Goal: Task Accomplishment & Management: Complete application form

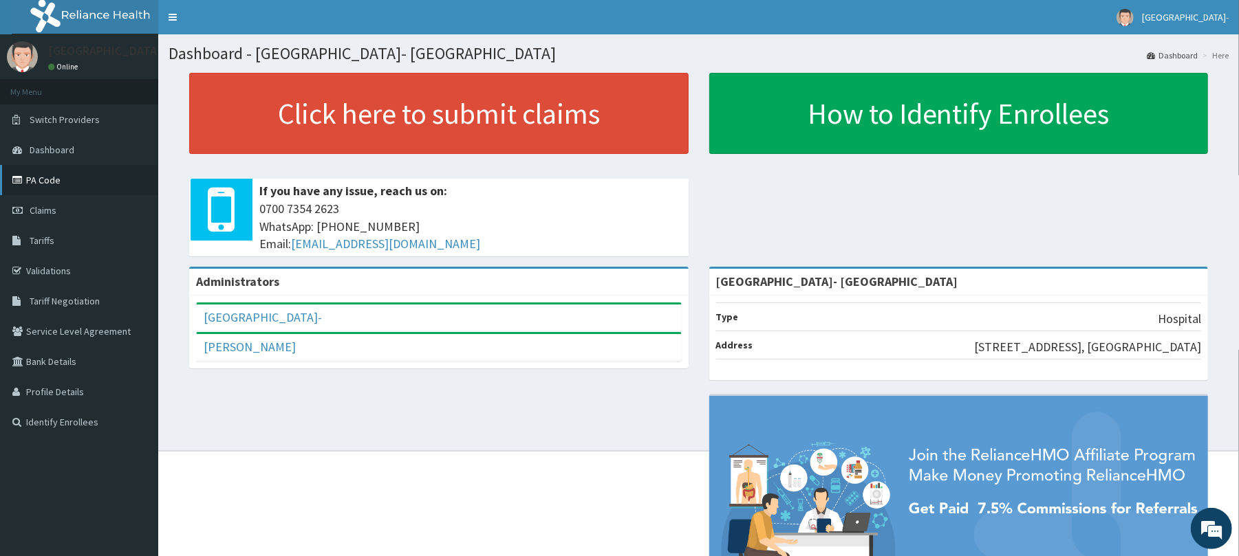
click at [52, 182] on link "PA Code" at bounding box center [79, 180] width 158 height 30
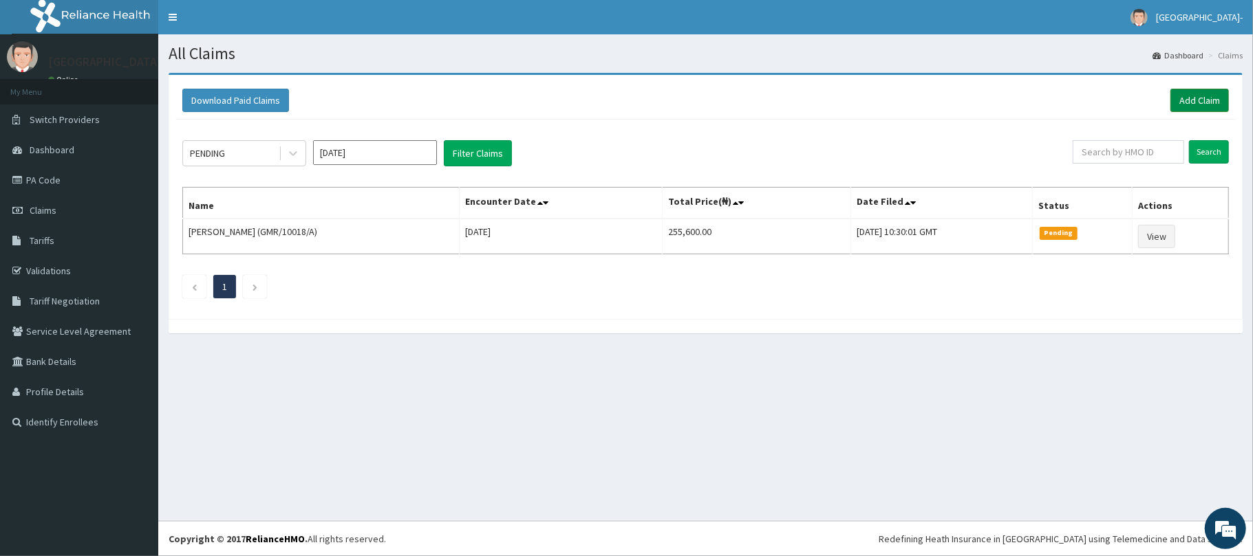
click at [1190, 98] on link "Add Claim" at bounding box center [1199, 100] width 58 height 23
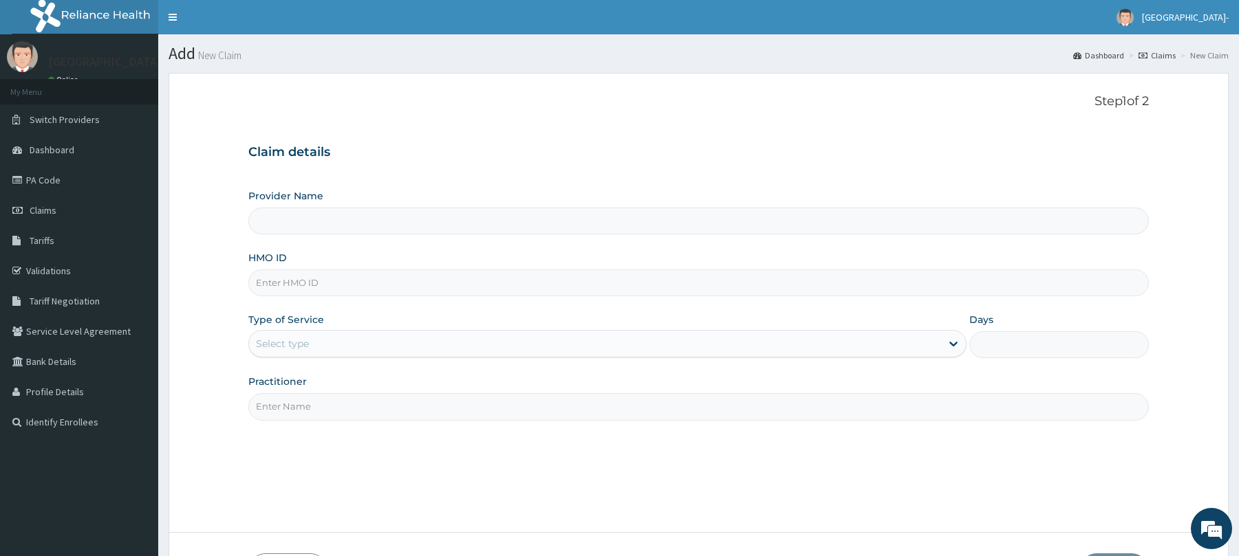
type input "[GEOGRAPHIC_DATA]- [GEOGRAPHIC_DATA]"
click at [359, 292] on input "HMO ID" at bounding box center [698, 283] width 900 height 27
paste input "CWP/10443/A"
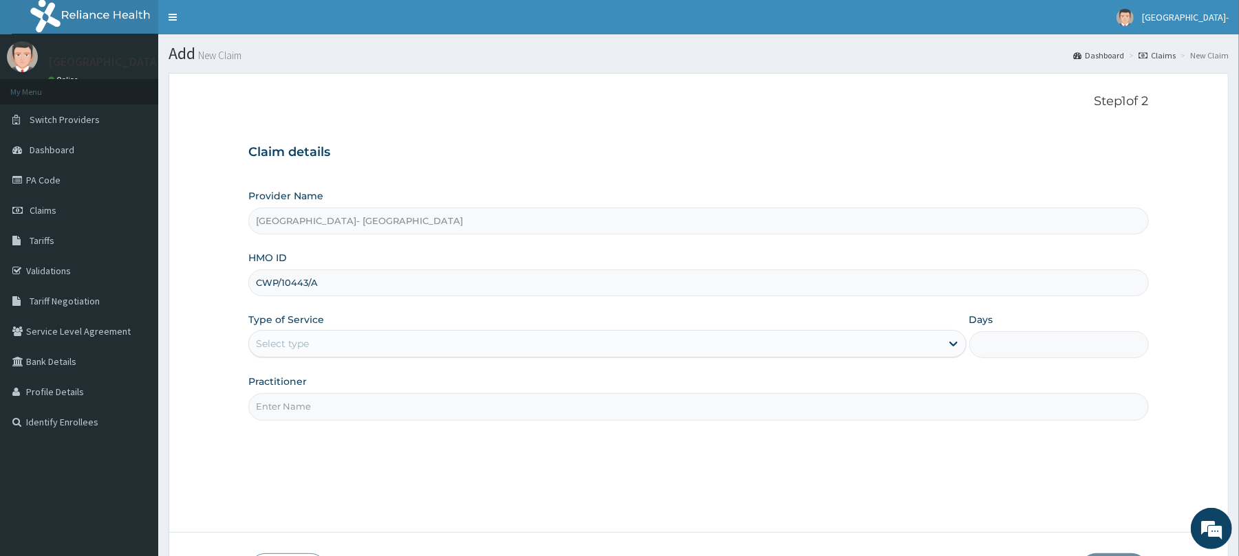
type input "CWP/10443/A"
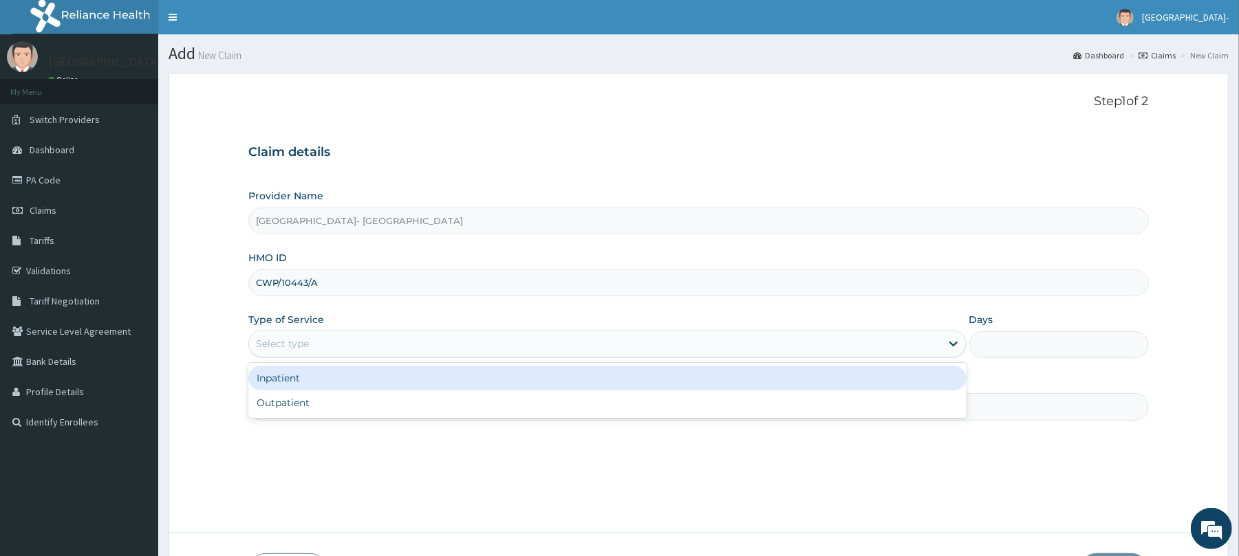
click at [290, 348] on div "Select type" at bounding box center [282, 344] width 53 height 14
click at [290, 381] on div "Inpatient" at bounding box center [606, 378] width 717 height 25
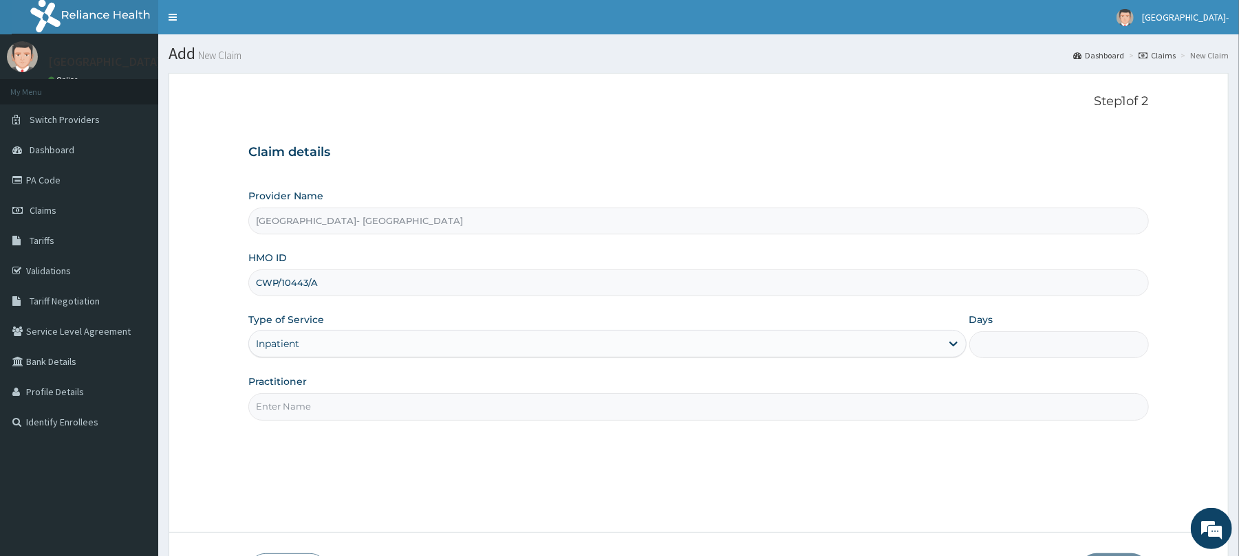
click at [1043, 347] on input "Days" at bounding box center [1059, 345] width 180 height 27
type input "2"
click at [597, 409] on input "Practitioner" at bounding box center [698, 406] width 900 height 27
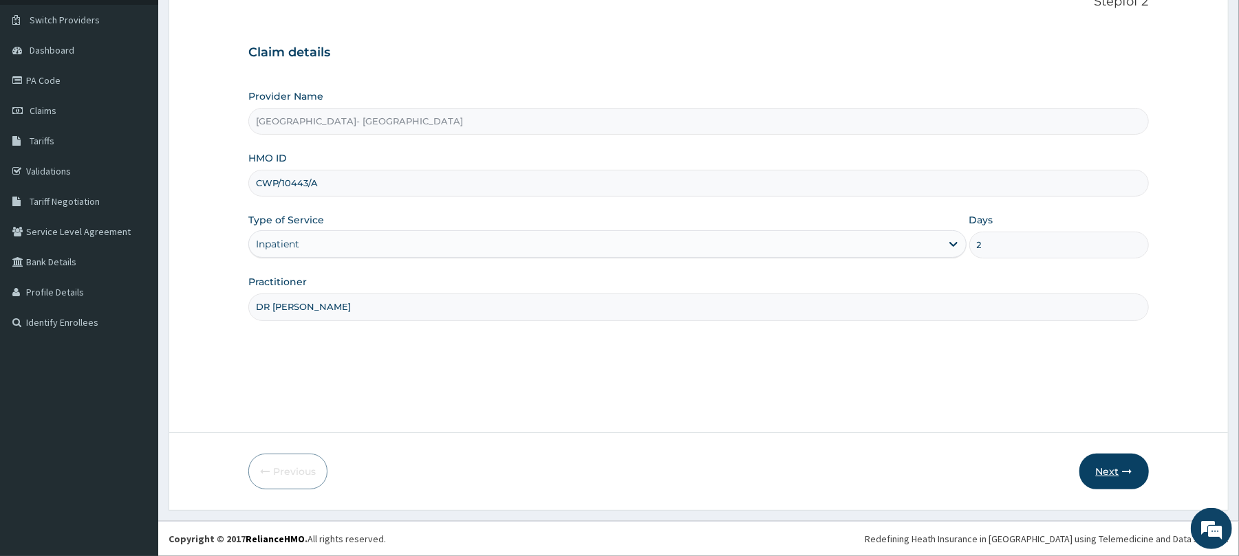
type input "DR SENJOBI"
click at [1110, 468] on button "Next" at bounding box center [1113, 472] width 69 height 36
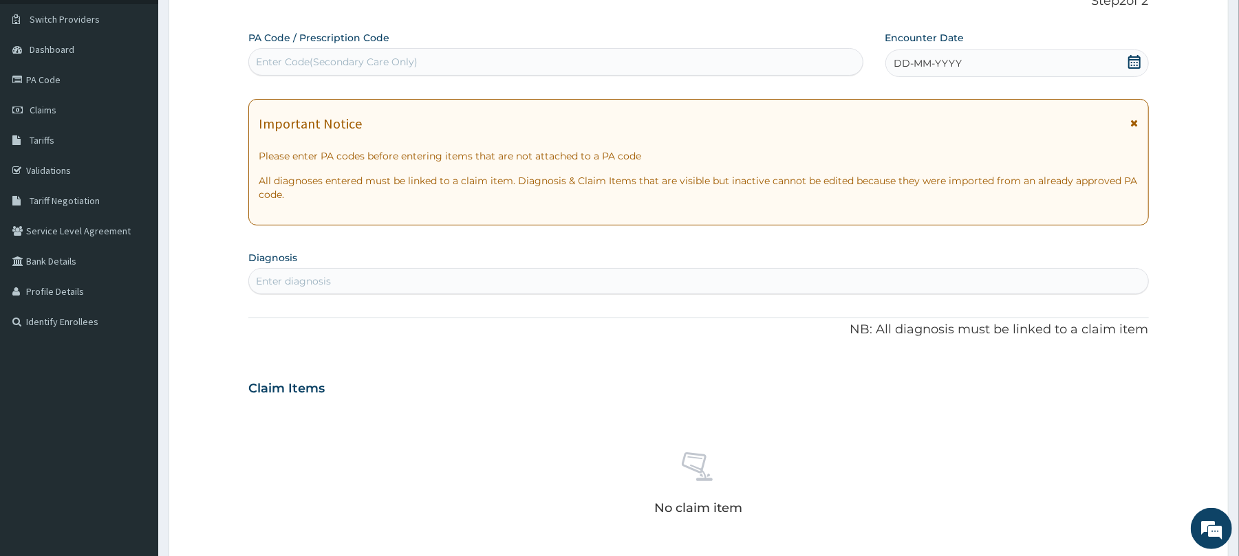
click at [432, 61] on div "Enter Code(Secondary Care Only)" at bounding box center [555, 62] width 613 height 22
paste input "PA/724CA4"
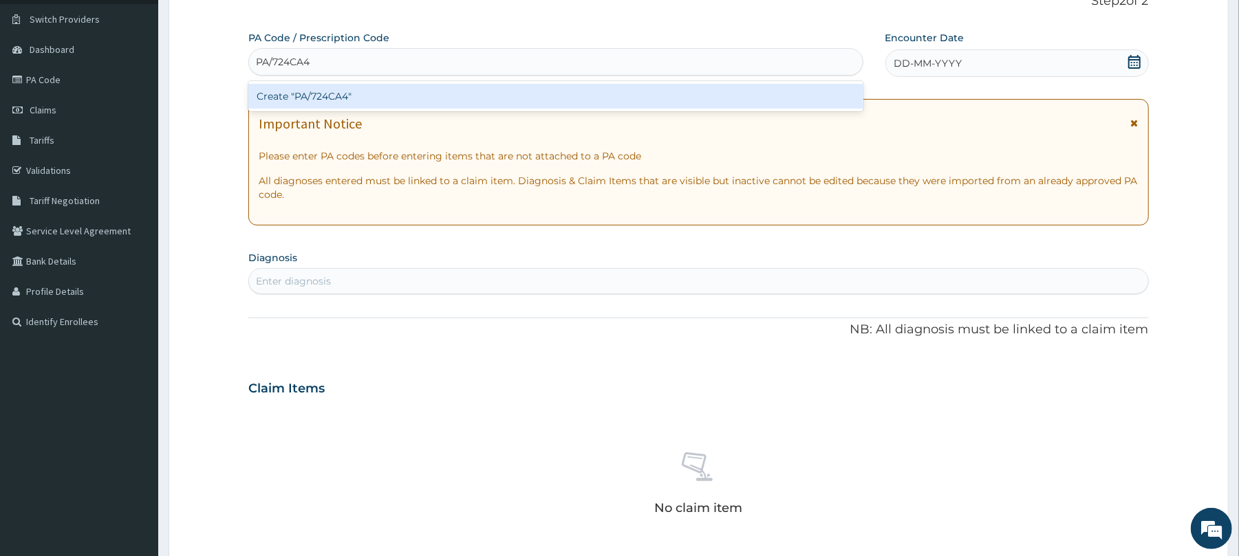
type input "PA/724CA4"
click at [380, 325] on div "PA Code / Prescription Code option Create "PA/724CA4" focused, 1 of 1. 1 result…" at bounding box center [698, 387] width 900 height 712
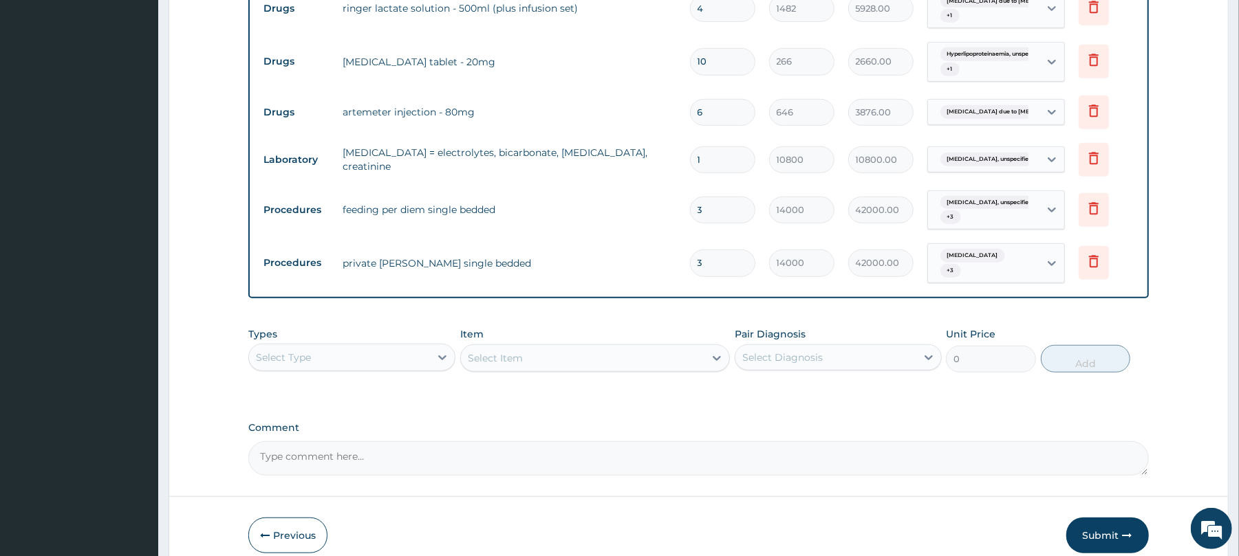
scroll to position [681, 0]
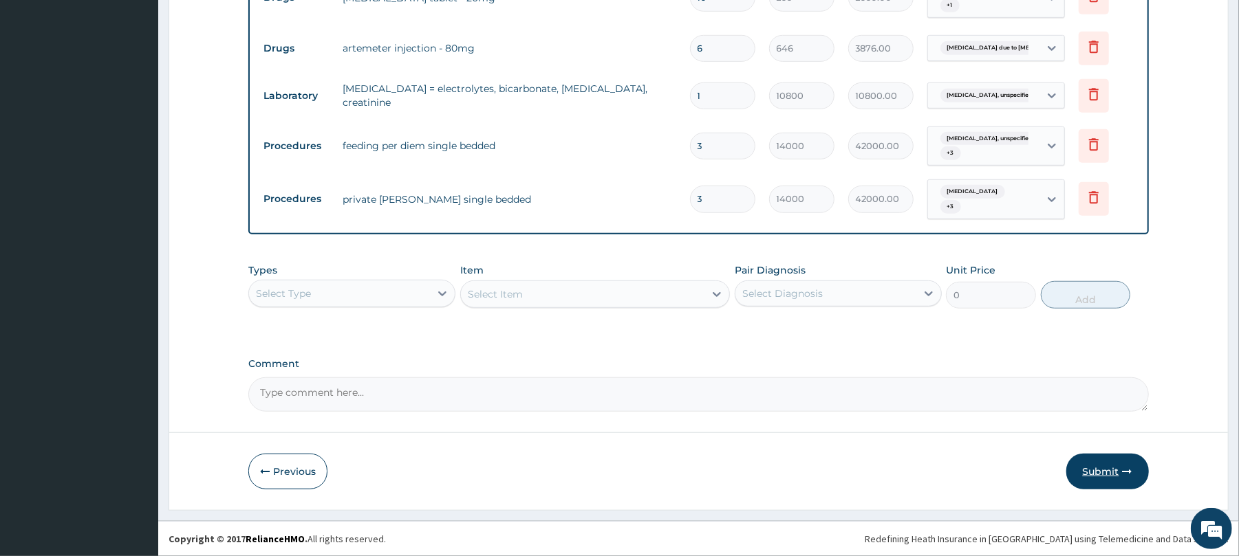
click at [1101, 471] on button "Submit" at bounding box center [1107, 472] width 83 height 36
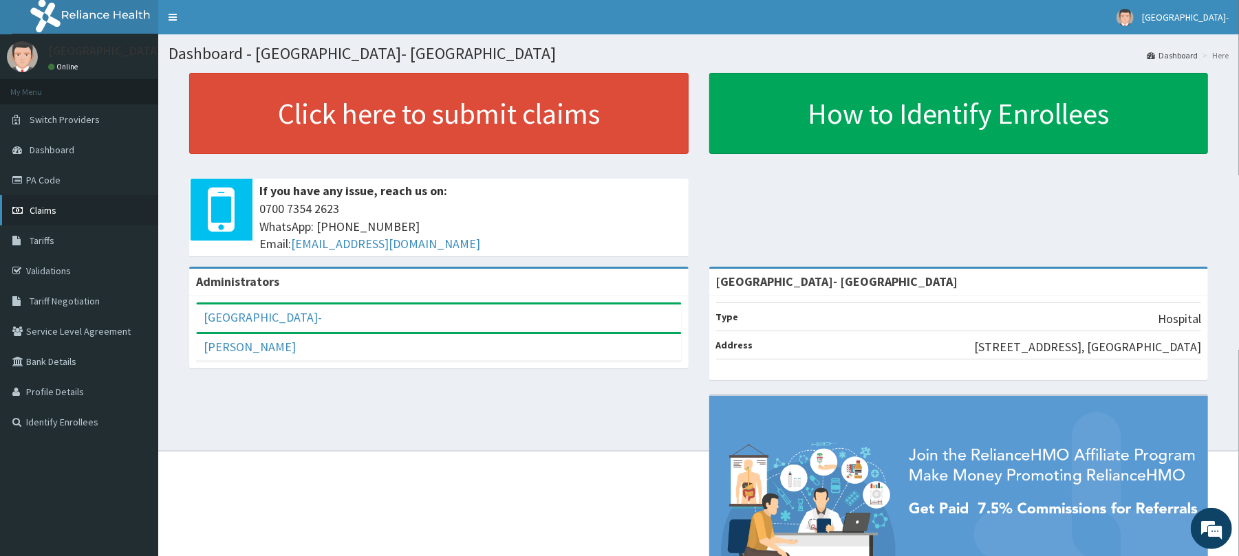
click at [102, 210] on link "Claims" at bounding box center [79, 210] width 158 height 30
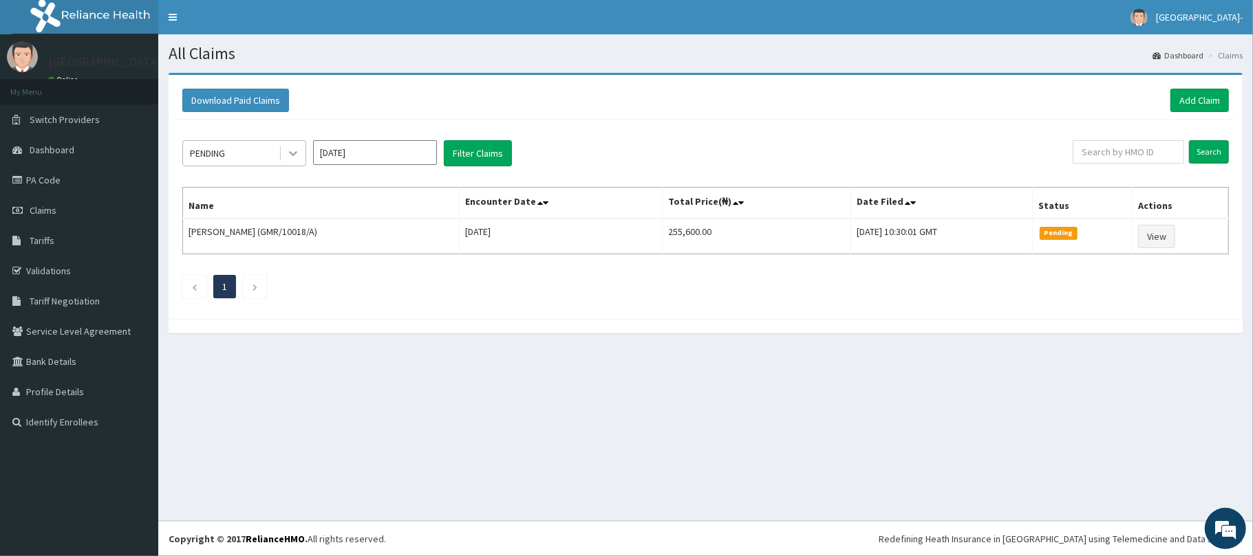
click at [288, 155] on icon at bounding box center [293, 154] width 14 height 14
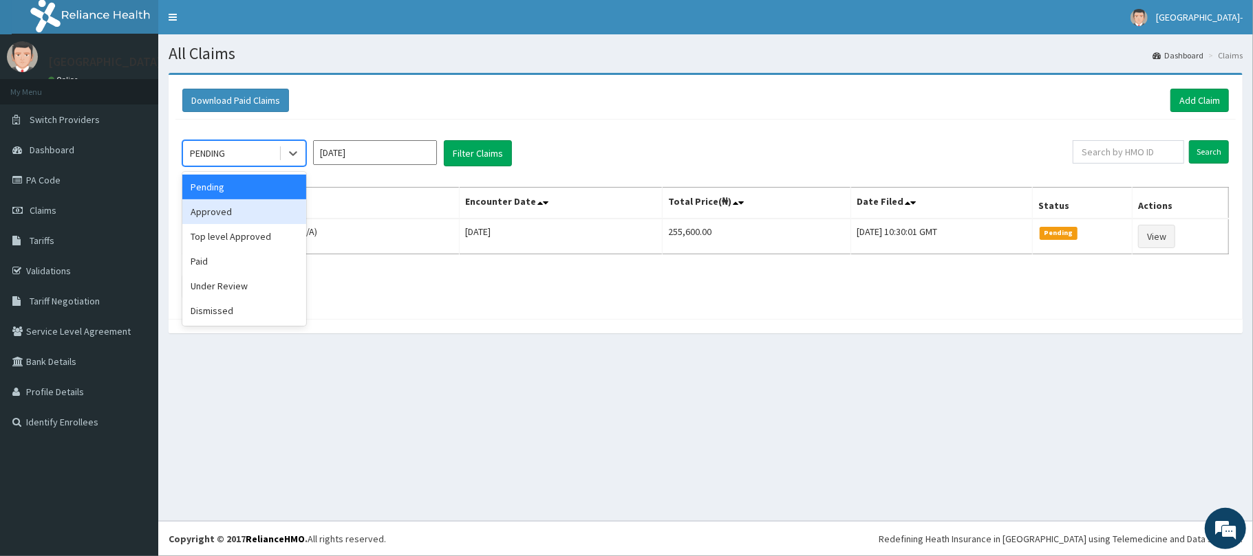
click at [259, 219] on div "Approved" at bounding box center [244, 211] width 124 height 25
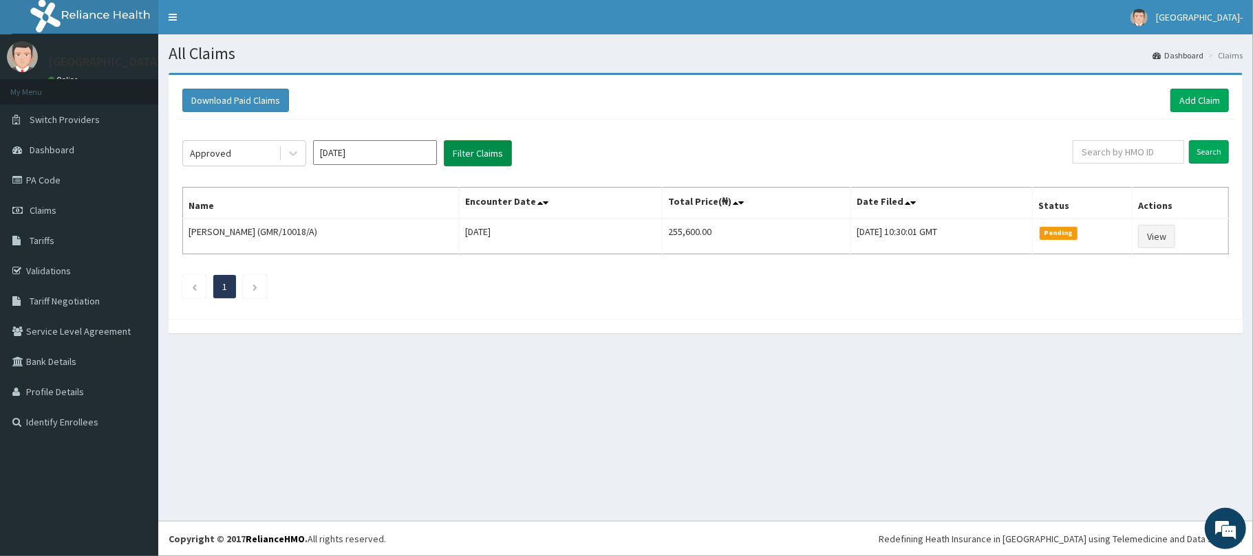
click at [472, 163] on button "Filter Claims" at bounding box center [478, 153] width 68 height 26
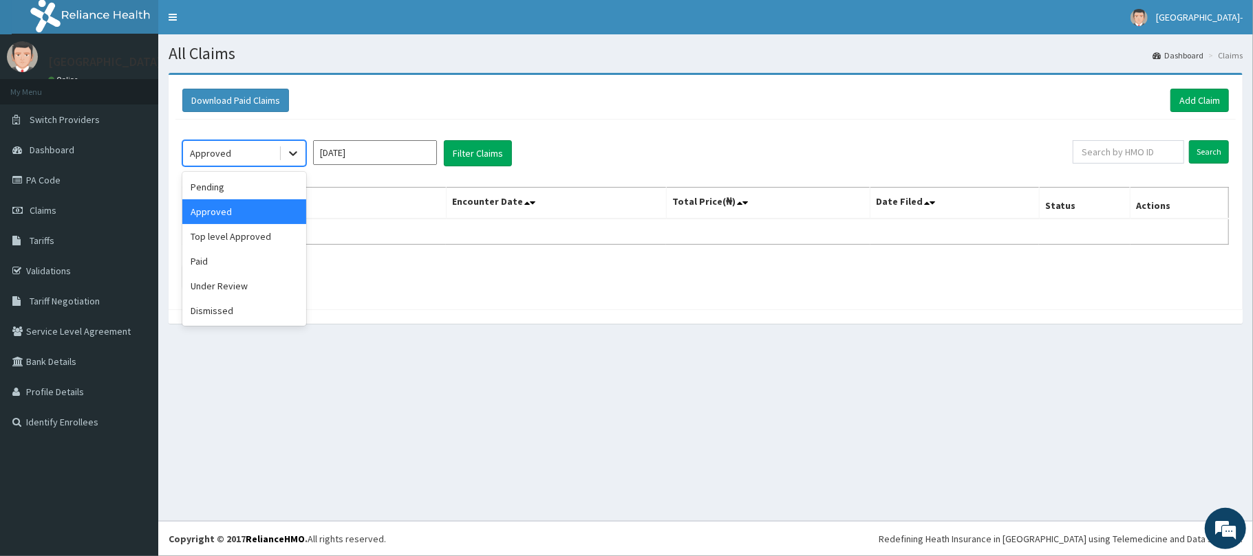
click at [282, 149] on div at bounding box center [293, 153] width 25 height 25
click at [235, 231] on div "Top level Approved" at bounding box center [244, 236] width 124 height 25
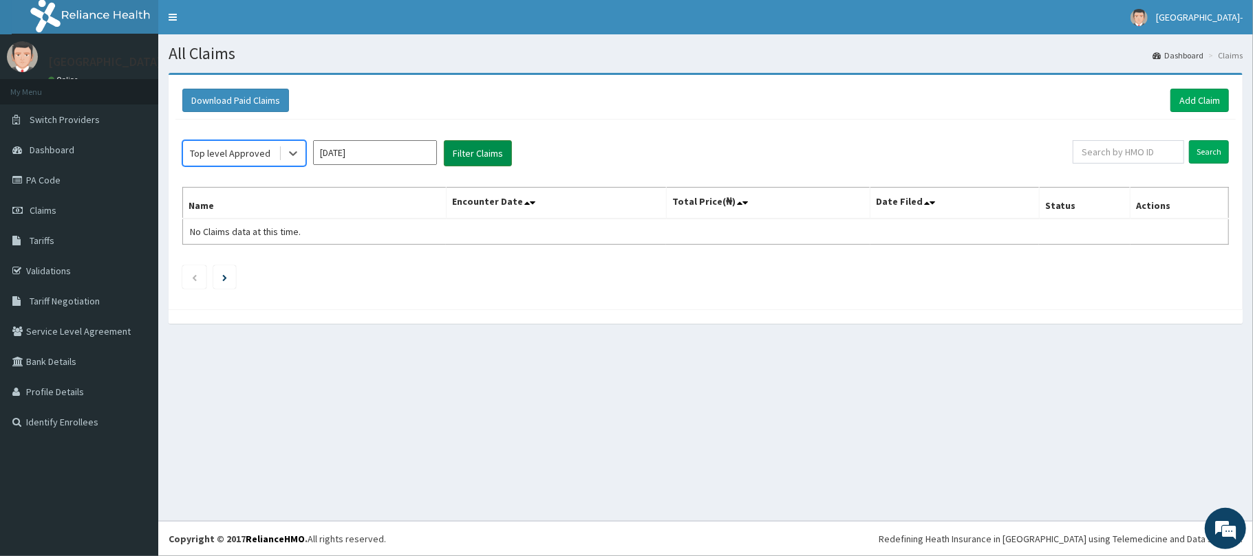
click at [488, 150] on button "Filter Claims" at bounding box center [478, 153] width 68 height 26
click at [1128, 154] on input "text" at bounding box center [1127, 151] width 111 height 23
paste input "CWP/10443/A"
type input "CWP/10443/A"
click at [1200, 147] on input "Search" at bounding box center [1209, 151] width 40 height 23
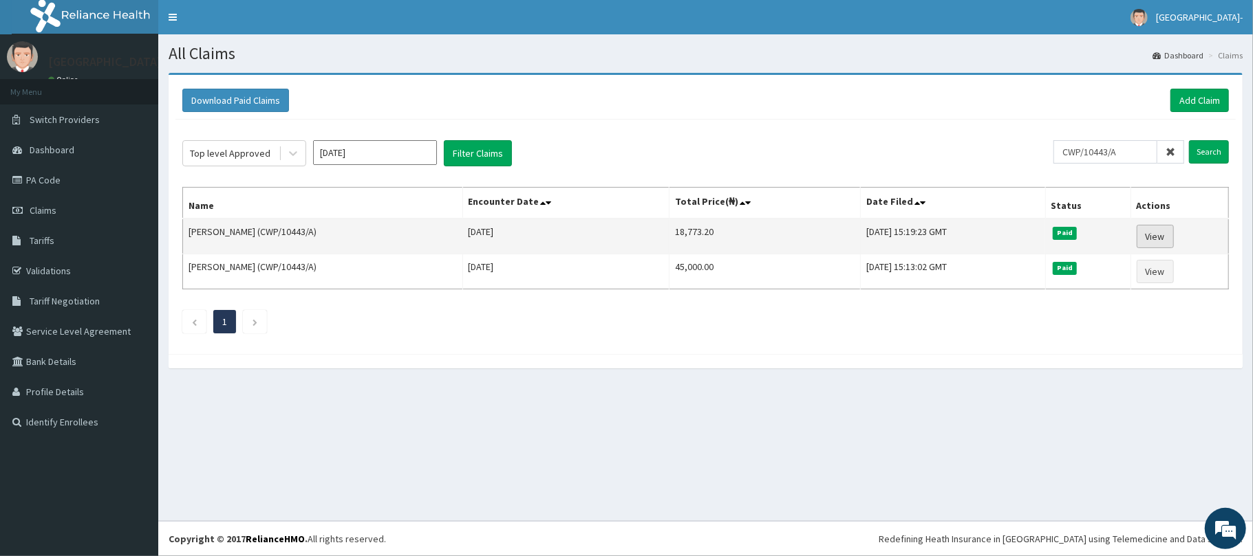
click at [1162, 241] on link "View" at bounding box center [1154, 236] width 37 height 23
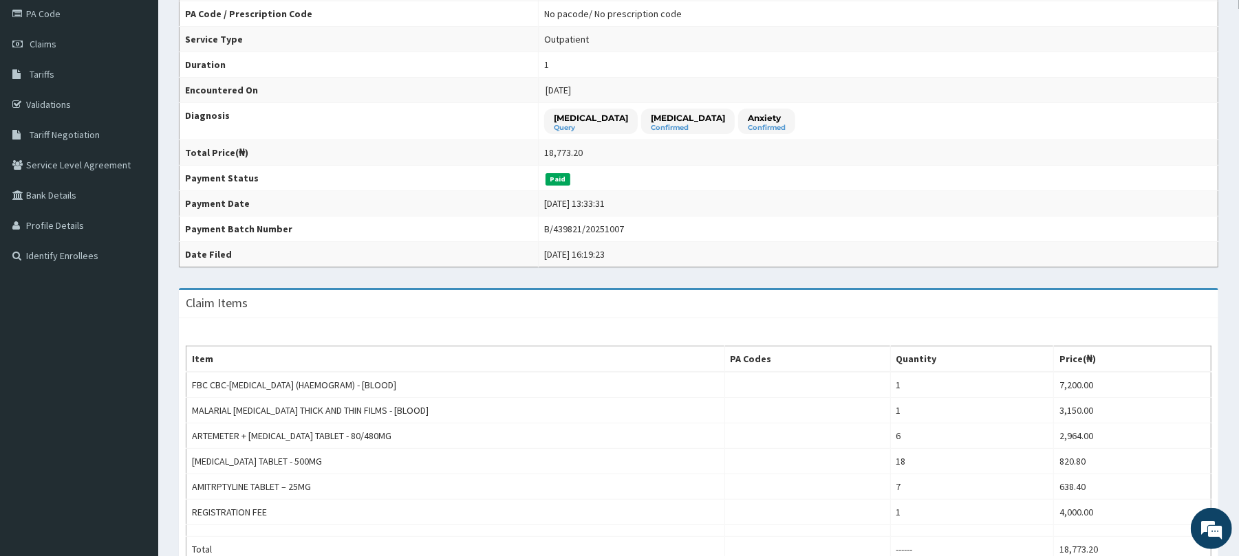
scroll to position [260, 0]
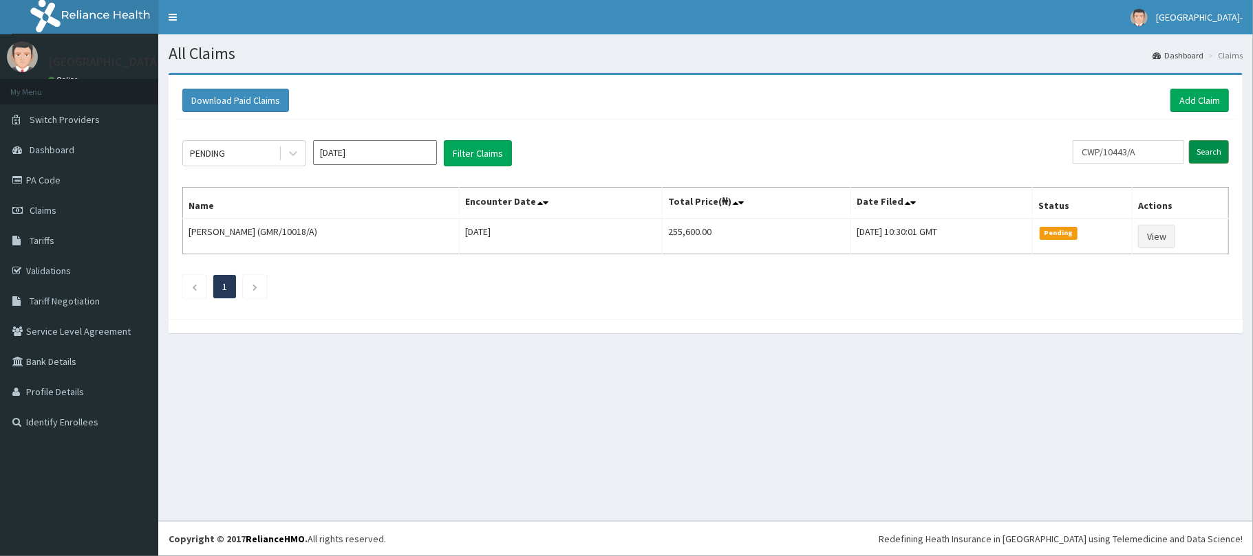
click at [1208, 155] on input "Search" at bounding box center [1209, 151] width 40 height 23
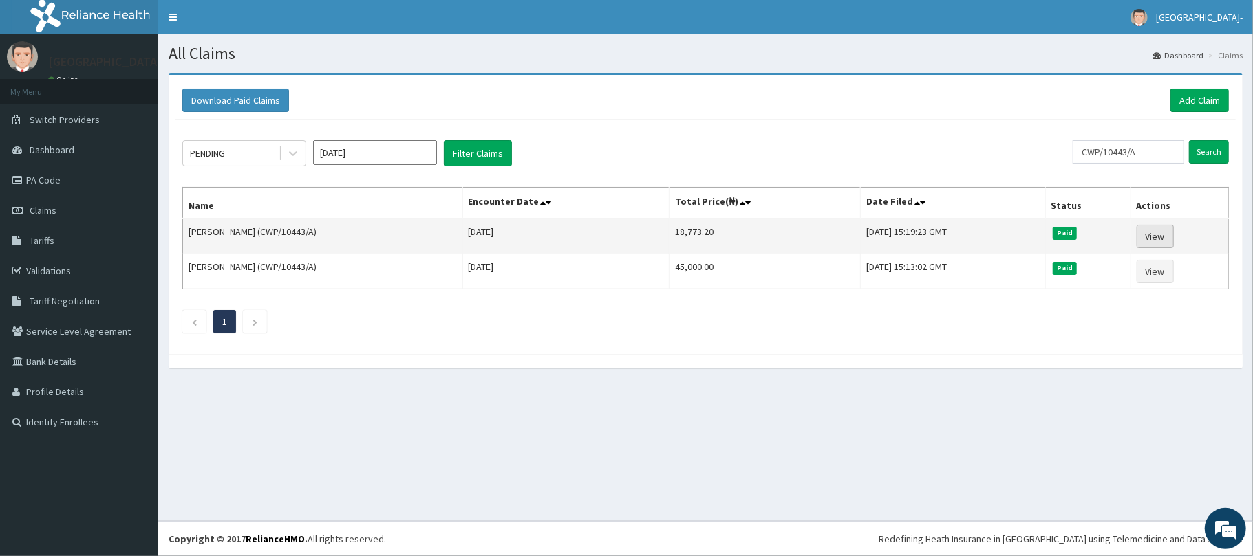
click at [1151, 234] on link "View" at bounding box center [1154, 236] width 37 height 23
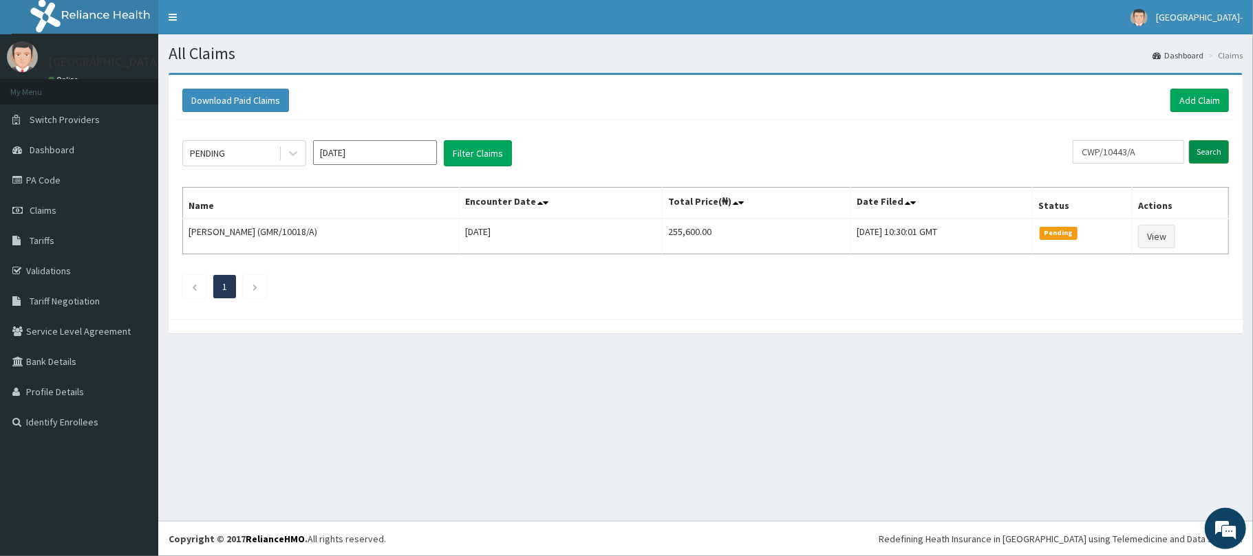
click at [1206, 155] on input "Search" at bounding box center [1209, 151] width 40 height 23
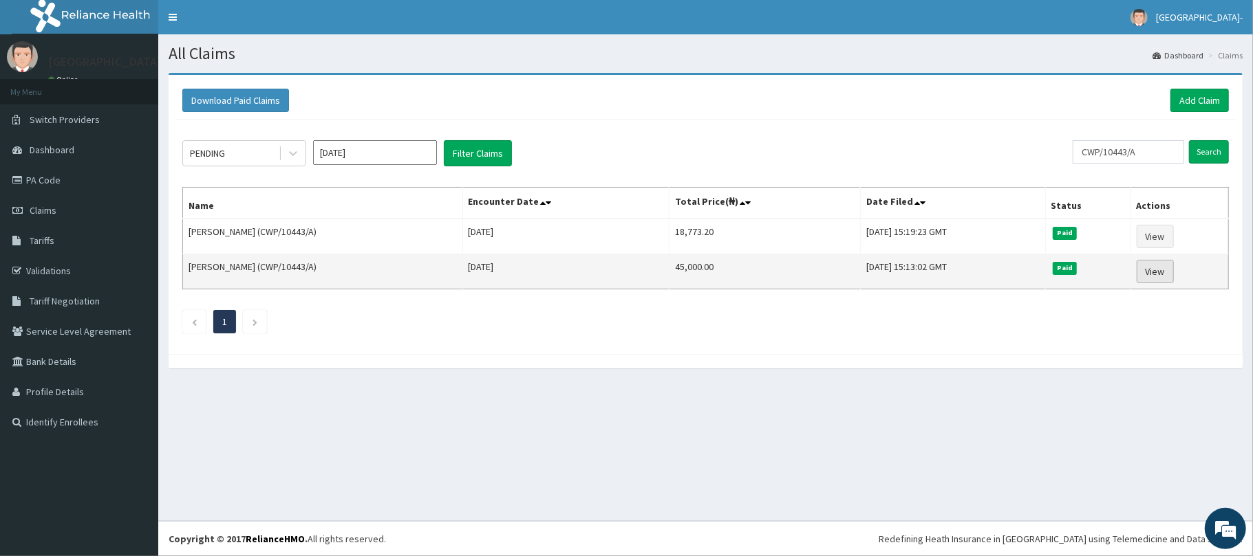
click at [1159, 268] on link "View" at bounding box center [1154, 271] width 37 height 23
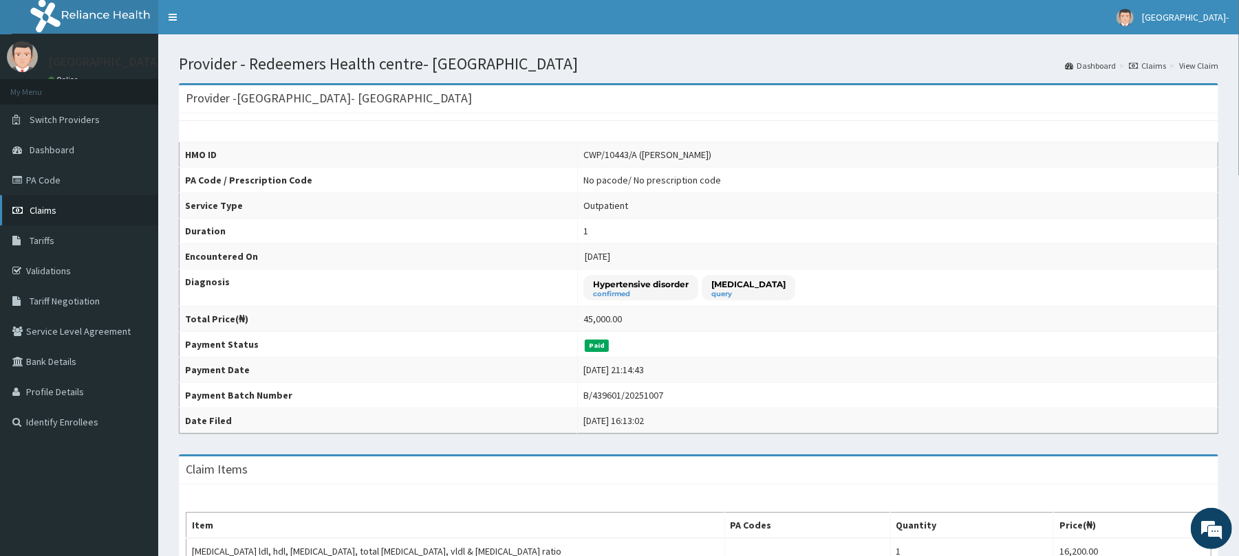
click at [51, 208] on span "Claims" at bounding box center [43, 210] width 27 height 12
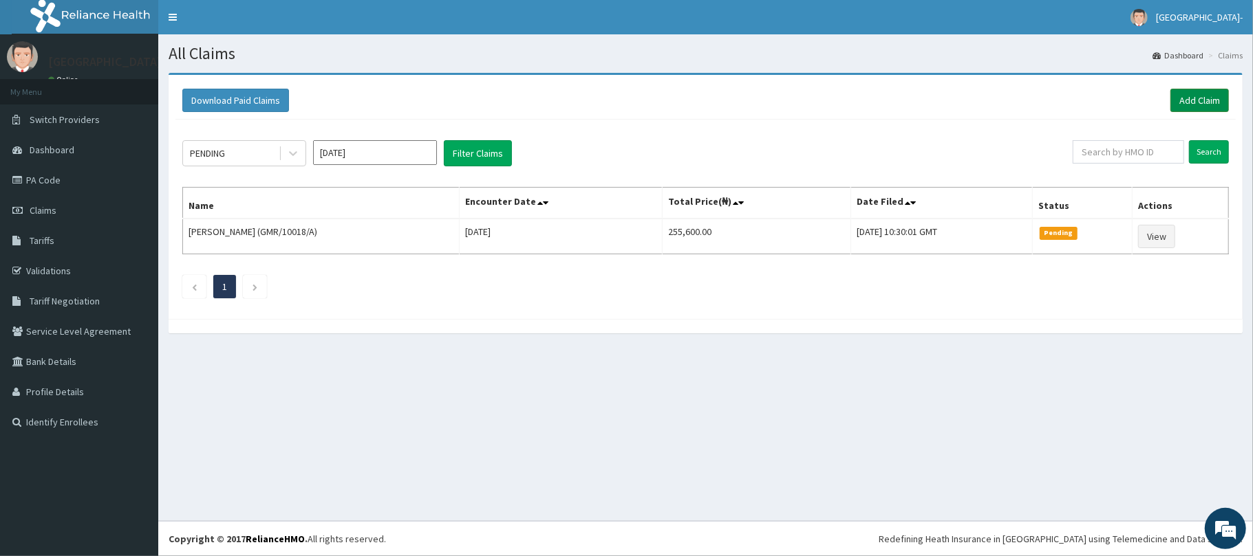
click at [1178, 100] on link "Add Claim" at bounding box center [1199, 100] width 58 height 23
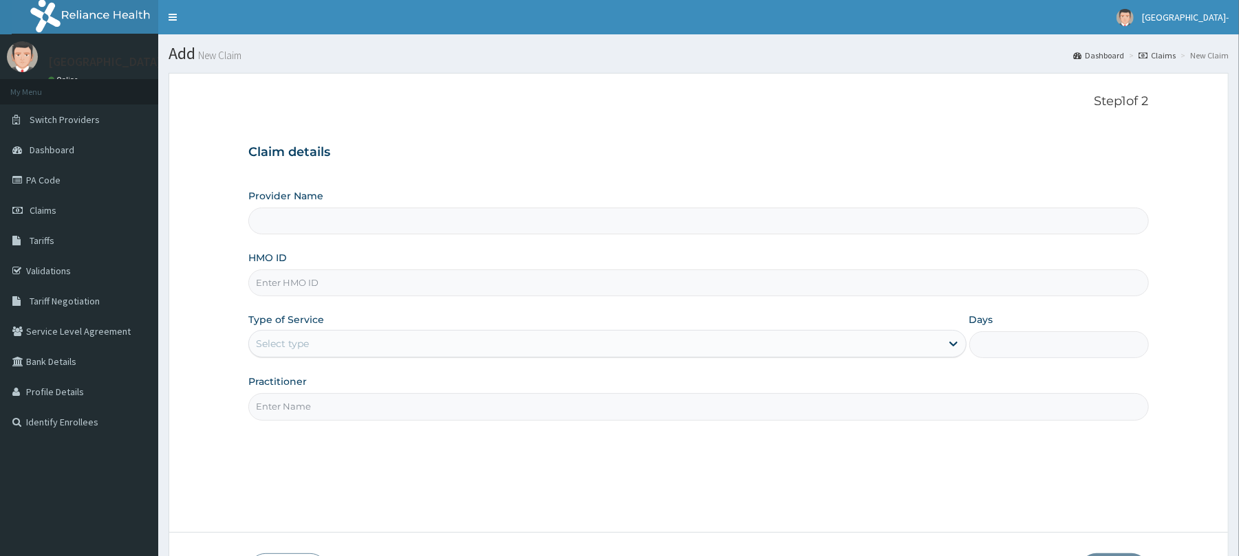
type input "Redeemers Health centre- ibadan"
click at [425, 287] on input "HMO ID" at bounding box center [698, 283] width 900 height 27
paste input "CWP/10443/A"
type input "CWP/10443/A"
click at [499, 360] on div "Provider Name Redeemers Health centre- ibadan HMO ID CWP/10443/A Type of Servic…" at bounding box center [698, 304] width 900 height 231
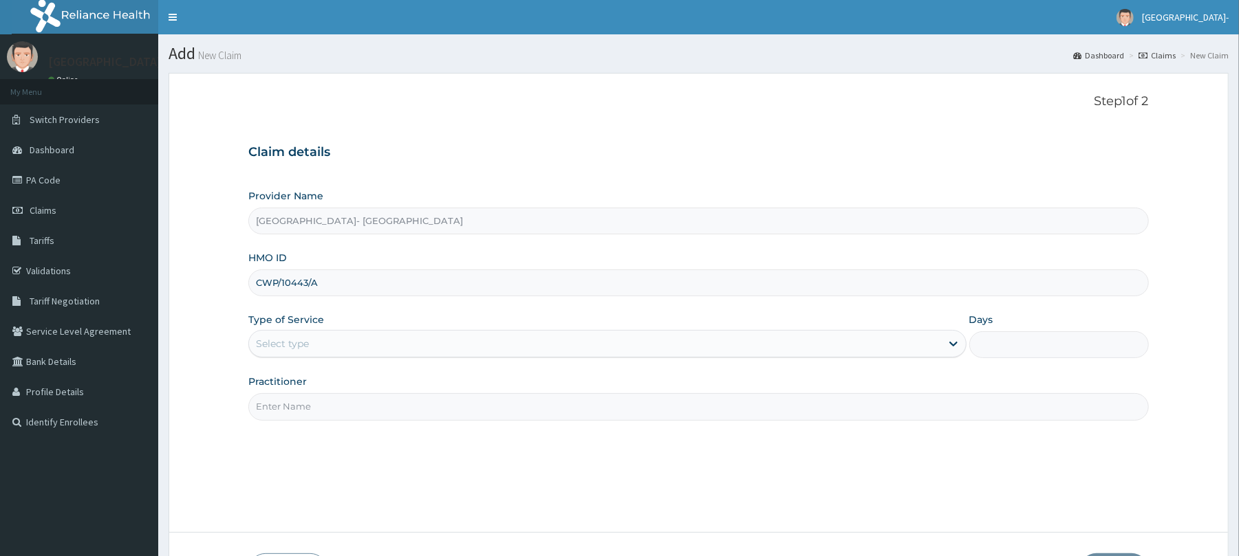
click at [493, 358] on div "Select type" at bounding box center [606, 344] width 717 height 28
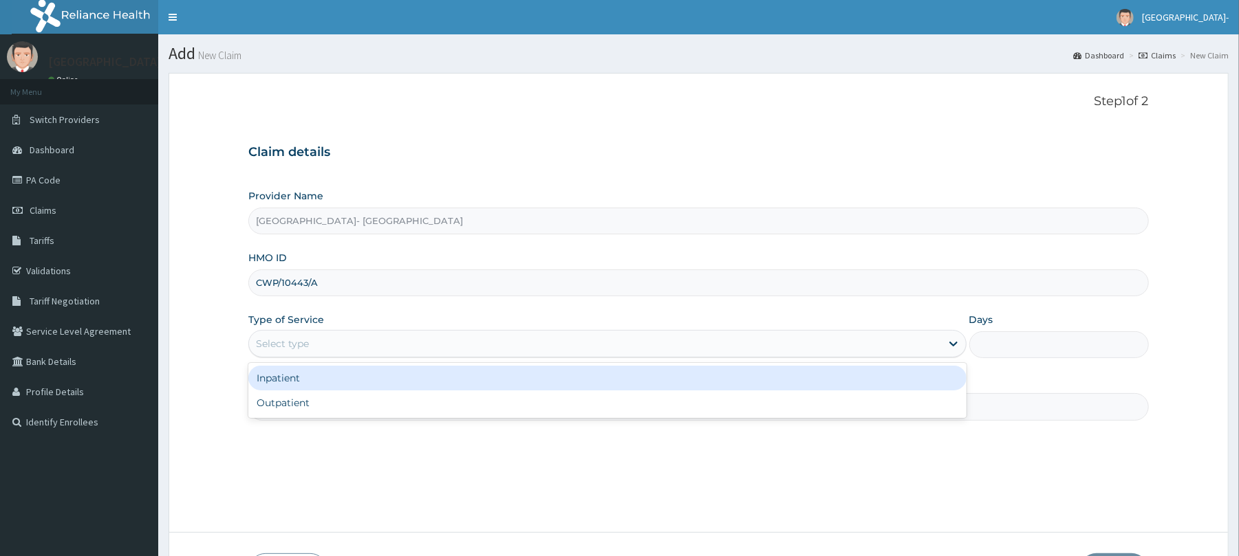
click at [480, 380] on div "Inpatient" at bounding box center [606, 378] width 717 height 25
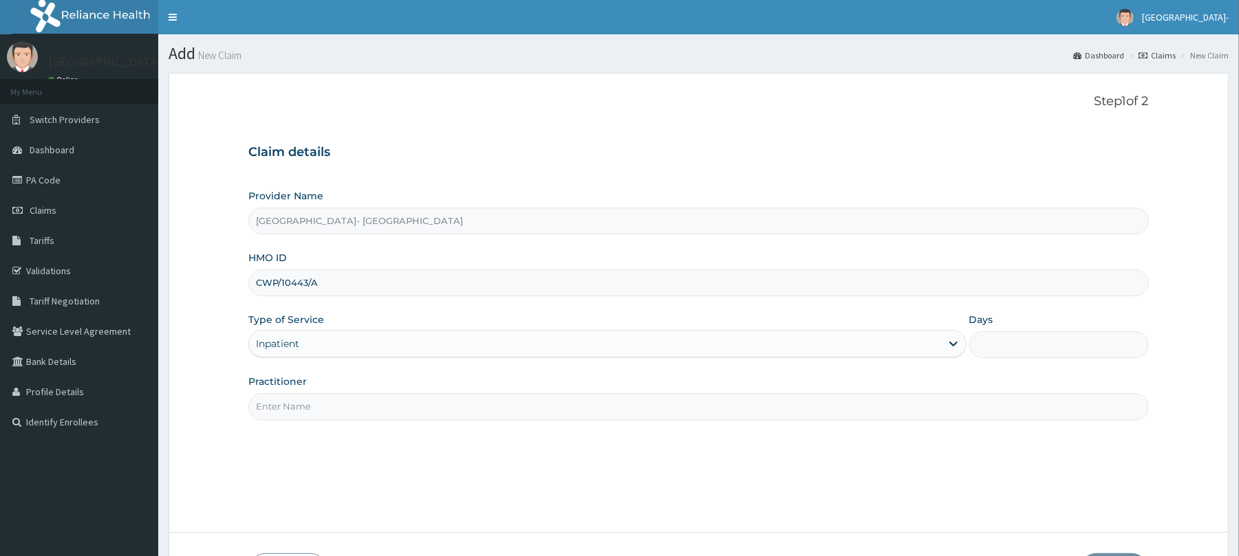
click at [999, 353] on input "Days" at bounding box center [1059, 345] width 180 height 27
type input "3"
click at [889, 399] on input "Practitioner" at bounding box center [698, 406] width 900 height 27
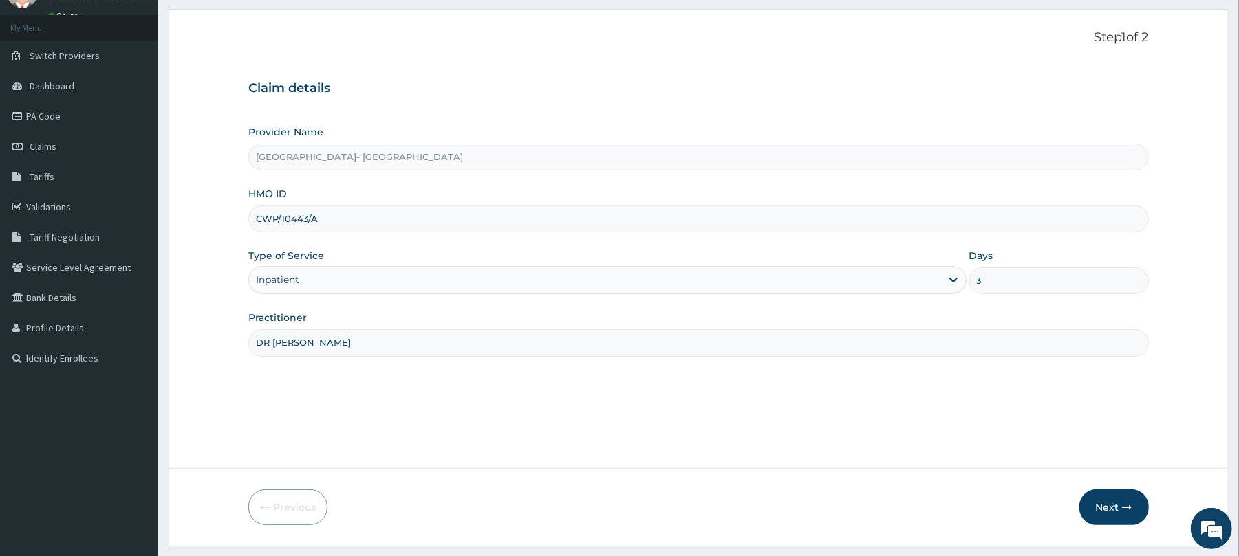
scroll to position [100, 0]
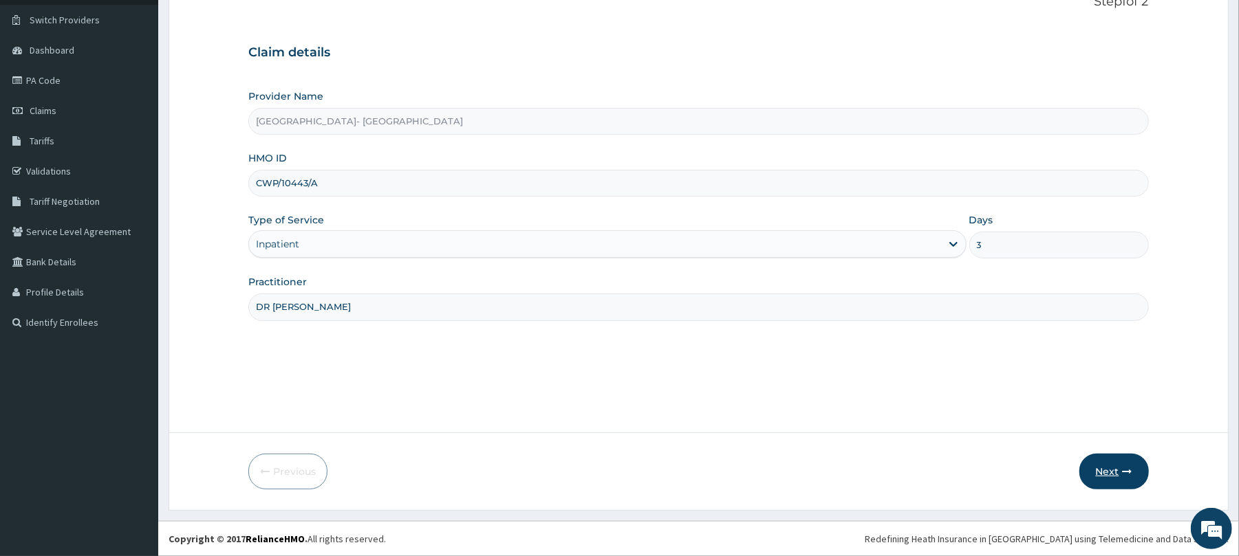
type input "DR SENJOBI"
click at [1102, 471] on button "Next" at bounding box center [1113, 472] width 69 height 36
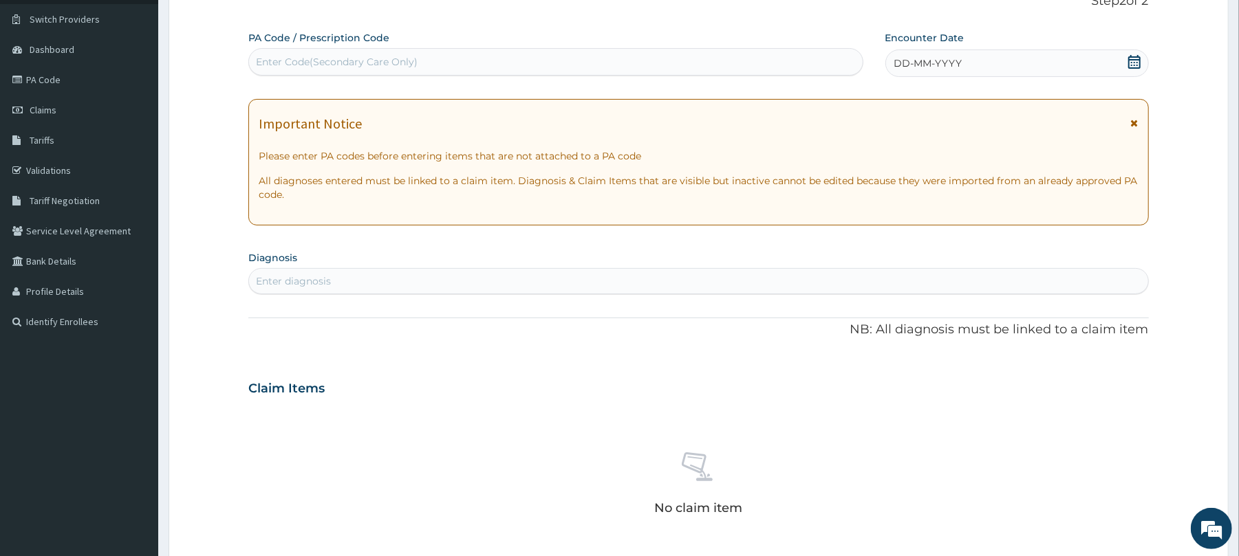
scroll to position [0, 0]
click at [541, 58] on div "Enter Code(Secondary Care Only)" at bounding box center [555, 62] width 613 height 22
paste input "PA/724CA4"
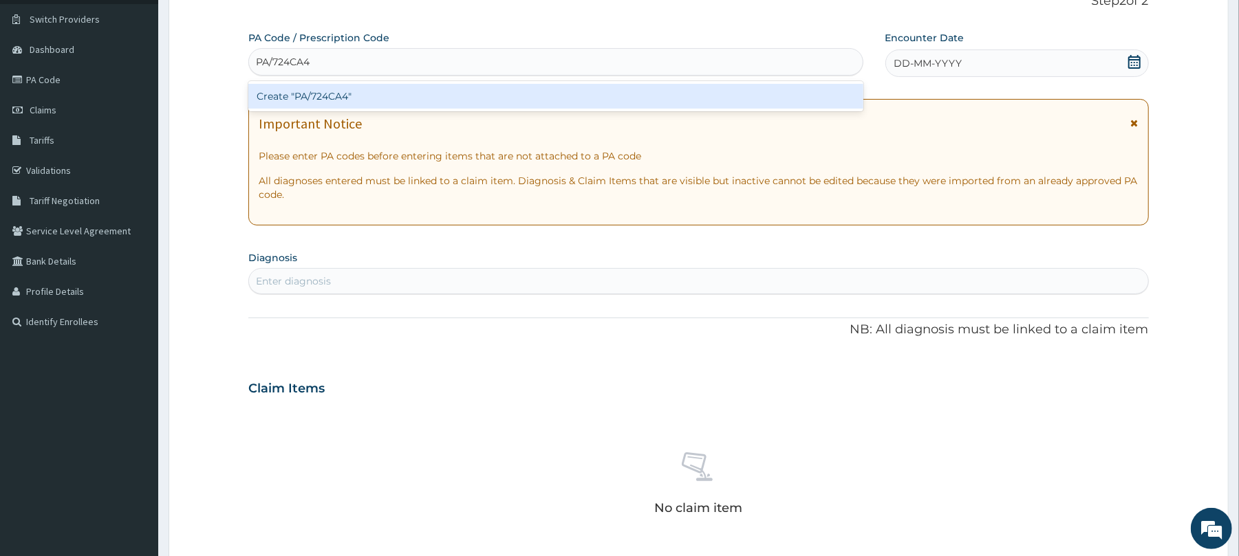
type input "PA/724CA4"
click at [487, 380] on div "PA Code / Prescription Code option Create "PA/724CA4" focused, 1 of 1. 1 result…" at bounding box center [698, 387] width 900 height 712
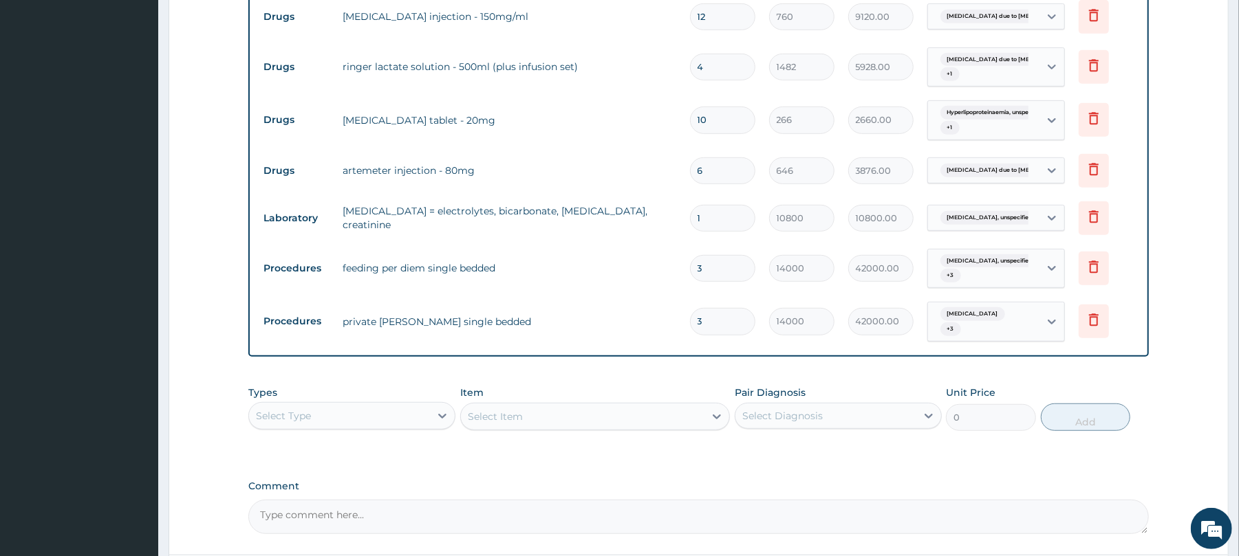
scroll to position [681, 0]
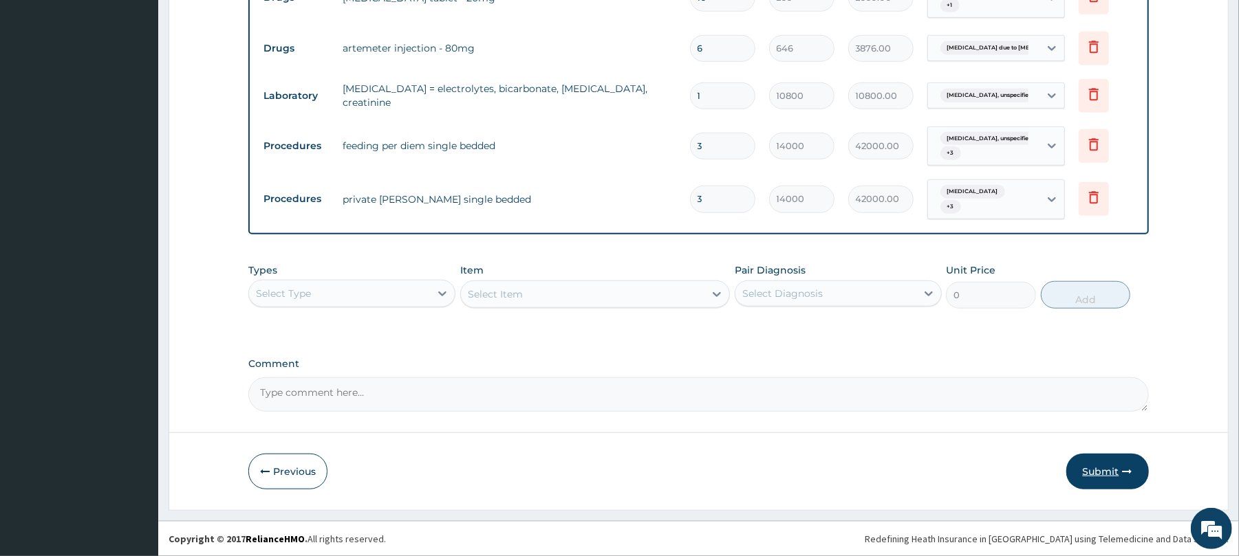
click at [1096, 476] on button "Submit" at bounding box center [1107, 472] width 83 height 36
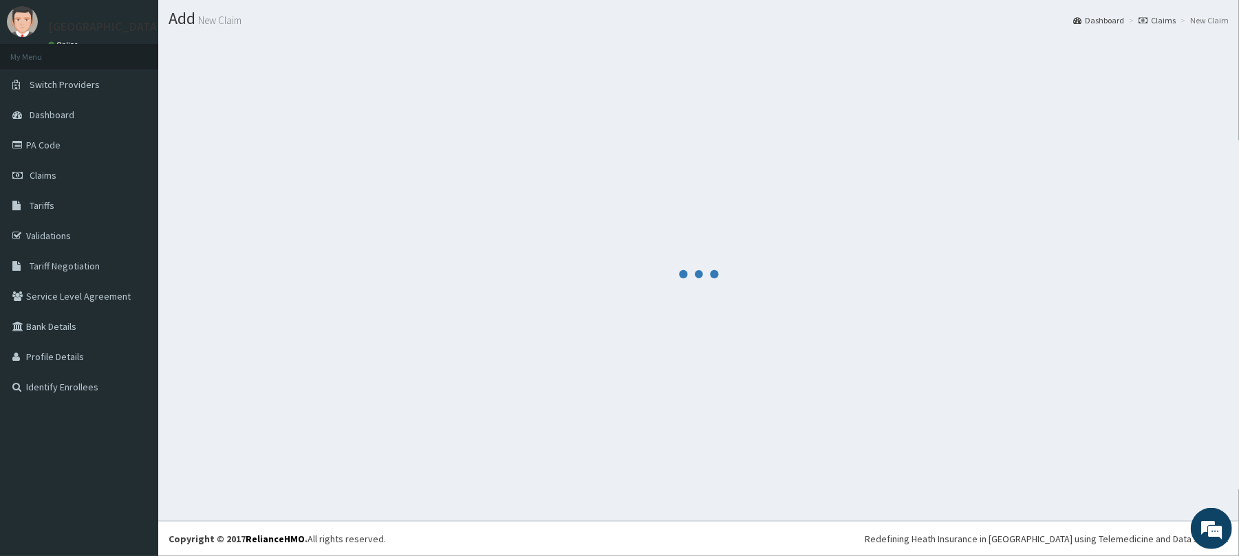
scroll to position [34, 0]
click at [1096, 476] on div at bounding box center [699, 275] width 1060 height 473
